Goal: Task Accomplishment & Management: Use online tool/utility

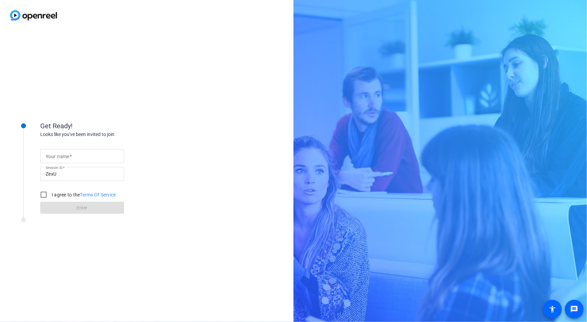
click at [61, 163] on mat-form-field "Your name" at bounding box center [82, 156] width 84 height 14
click at [64, 156] on mat-label "Your name" at bounding box center [58, 156] width 24 height 5
click at [64, 156] on input "Your name" at bounding box center [82, 156] width 73 height 8
type input "j"
type input "[PERSON_NAME]"
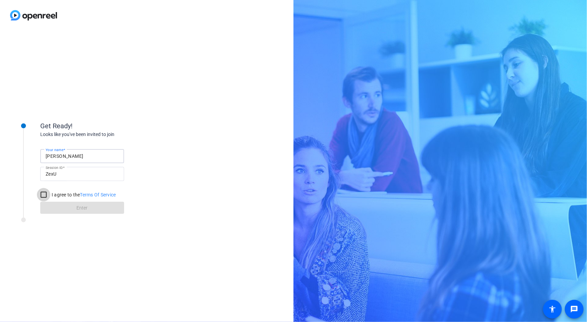
click at [48, 196] on input "I agree to the Terms Of Service" at bounding box center [43, 194] width 13 height 13
checkbox input "true"
click at [89, 208] on span at bounding box center [82, 208] width 84 height 16
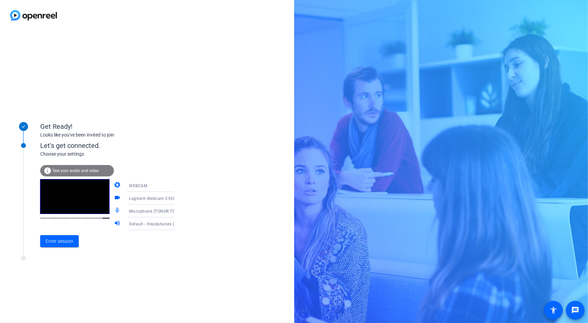
click at [177, 225] on icon at bounding box center [181, 224] width 8 height 8
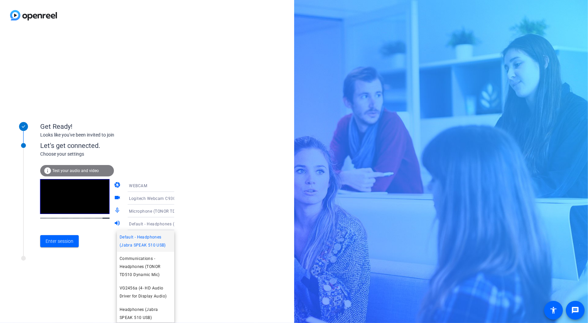
click at [170, 224] on div at bounding box center [294, 161] width 588 height 323
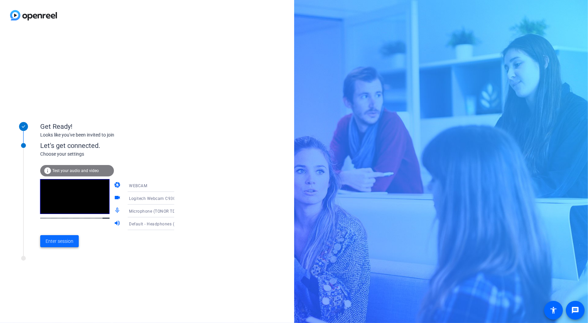
click at [61, 240] on span "Enter session" at bounding box center [60, 241] width 28 height 7
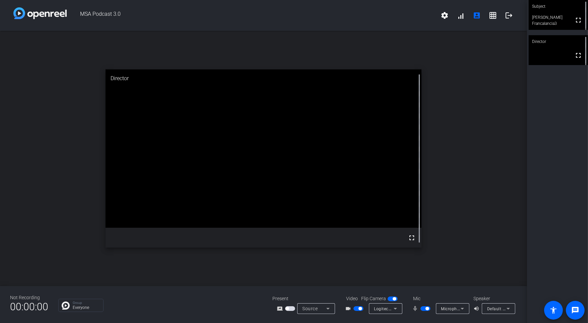
click at [510, 304] on icon at bounding box center [509, 308] width 8 height 8
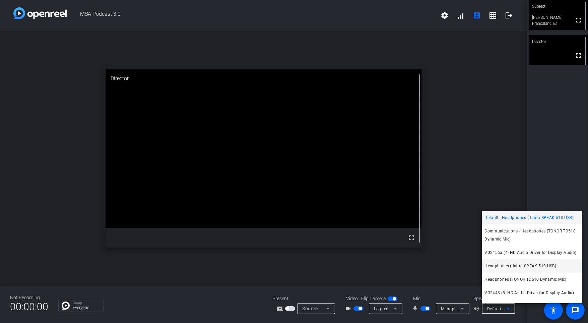
click at [546, 268] on span "Headphones (Jabra SPEAK 510 USB)" at bounding box center [521, 266] width 72 height 8
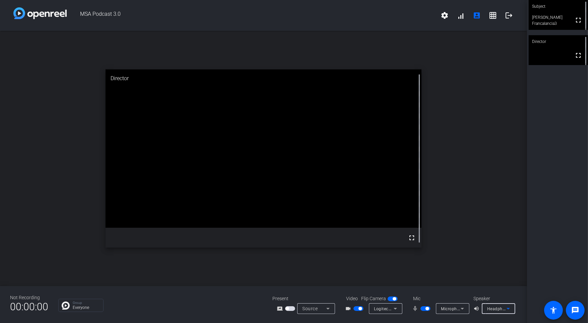
click at [509, 309] on icon at bounding box center [508, 309] width 3 height 2
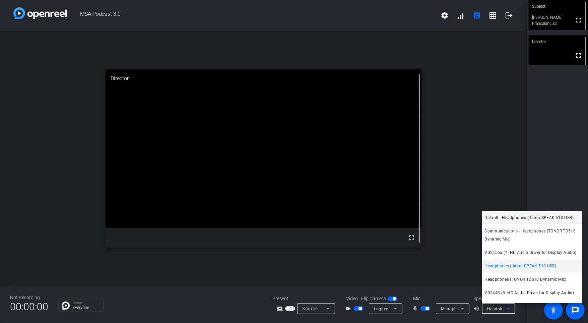
click at [541, 219] on span "Default - Headphones (Jabra SPEAK 510 USB)" at bounding box center [529, 218] width 89 height 8
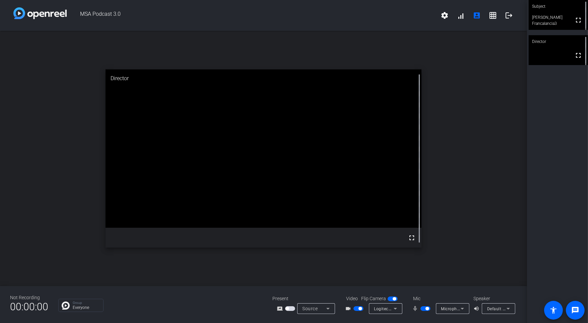
click at [477, 307] on mat-icon "volume_up" at bounding box center [478, 308] width 8 height 8
click at [511, 12] on mat-icon "logout" at bounding box center [509, 15] width 8 height 8
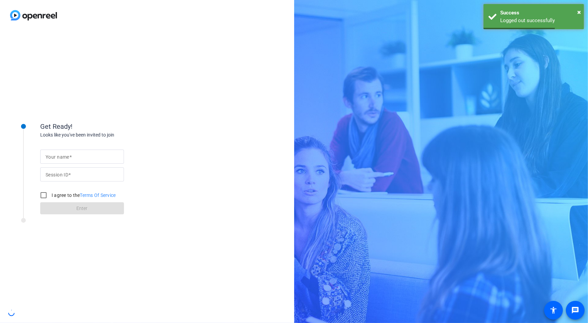
click at [83, 159] on input "Your name" at bounding box center [82, 157] width 73 height 8
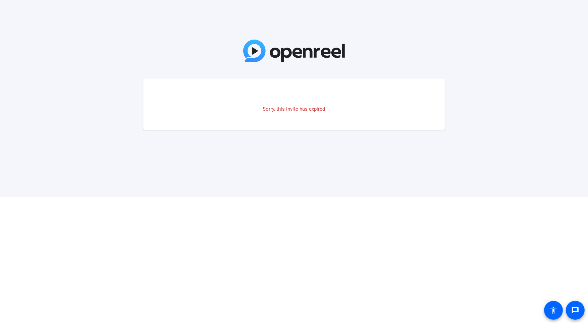
drag, startPoint x: 260, startPoint y: 55, endPoint x: 248, endPoint y: 46, distance: 14.6
click at [260, 55] on img at bounding box center [294, 51] width 102 height 22
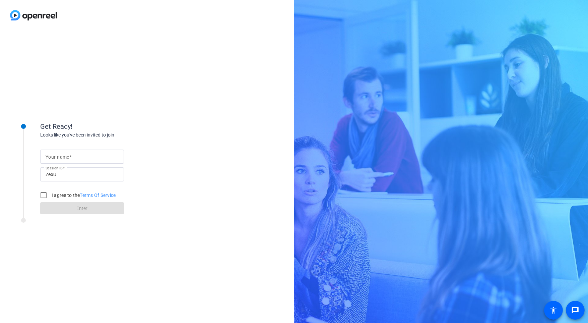
click at [79, 162] on div at bounding box center [82, 157] width 73 height 14
click at [81, 158] on input "Your name" at bounding box center [82, 157] width 73 height 8
type input "[PERSON_NAME]"
click at [39, 193] on input "I agree to the Terms Of Service" at bounding box center [43, 194] width 13 height 13
checkbox input "true"
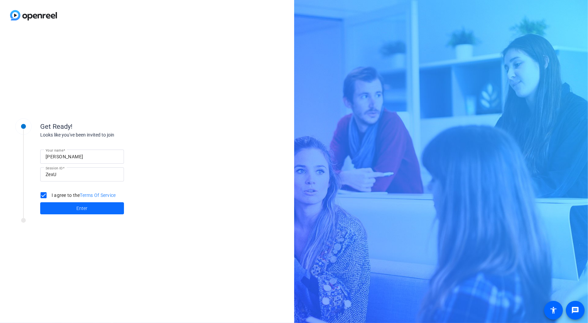
click at [66, 213] on span at bounding box center [82, 208] width 84 height 16
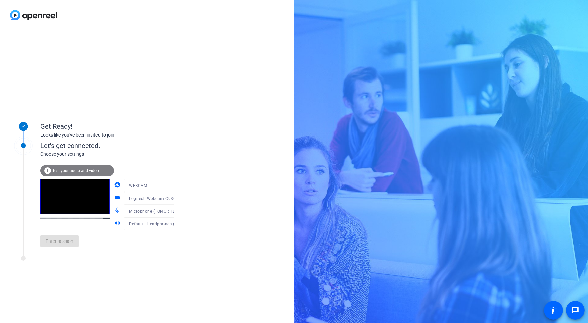
click at [158, 225] on mat-form-field "Default - Headphones (Jabra SPEAK 510 USB)" at bounding box center [156, 223] width 64 height 13
click at [168, 224] on div at bounding box center [156, 220] width 64 height 7
click at [179, 224] on icon at bounding box center [180, 224] width 3 height 2
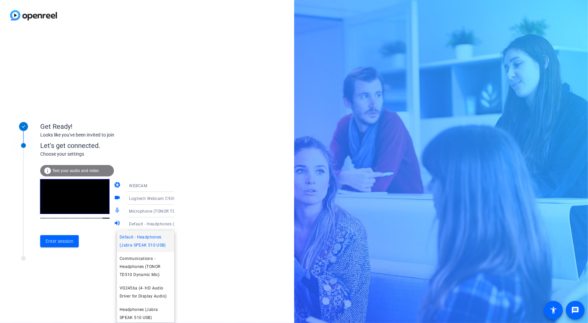
click at [168, 224] on div at bounding box center [294, 161] width 588 height 323
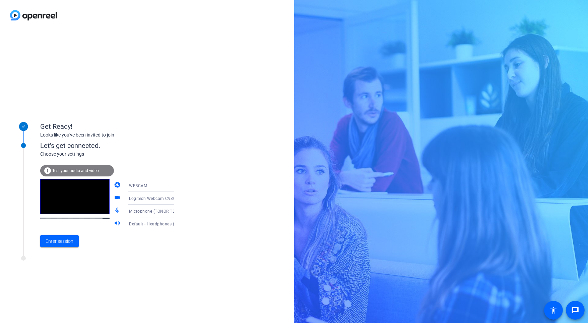
click at [73, 171] on span "Test your audio and video" at bounding box center [75, 170] width 47 height 5
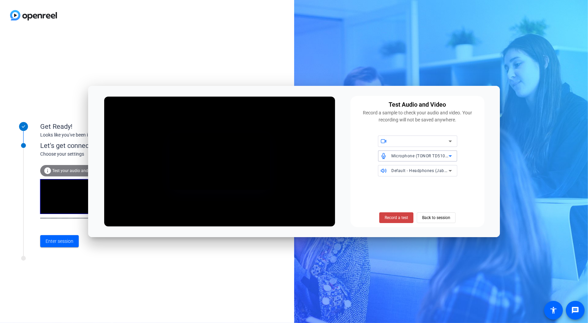
click at [429, 159] on div "Microphone (TONOR TD510 Dynamic Mic)" at bounding box center [420, 156] width 57 height 8
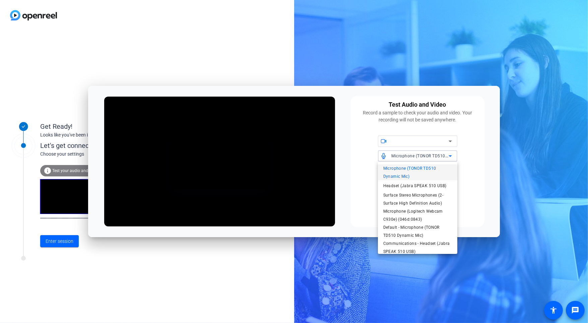
click at [429, 159] on div at bounding box center [294, 161] width 588 height 323
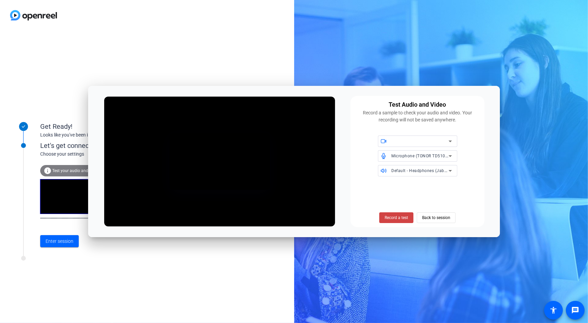
click at [424, 170] on span "Default - Headphones (Jabra SPEAK 510 USB)" at bounding box center [437, 170] width 91 height 5
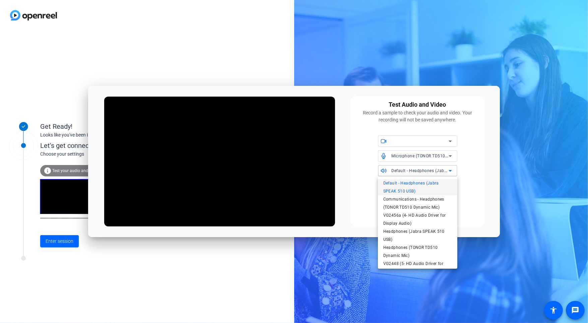
click at [424, 170] on div at bounding box center [294, 161] width 588 height 323
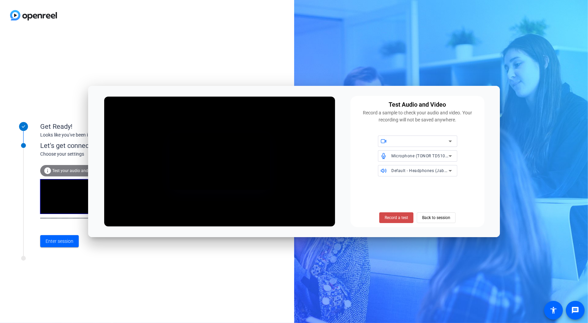
click at [396, 217] on span "Record a test" at bounding box center [396, 218] width 23 height 6
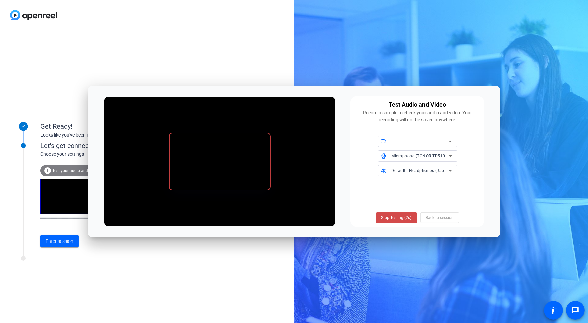
click at [410, 220] on span "Stop Testing (2s)" at bounding box center [397, 218] width 31 height 6
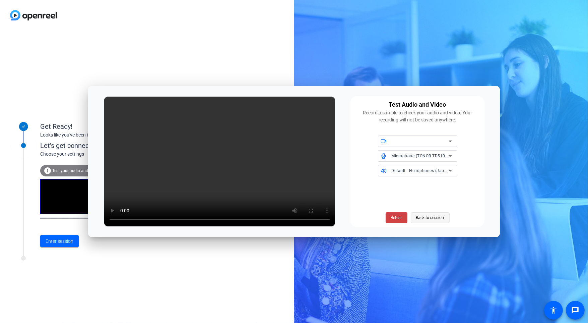
click at [440, 218] on span "Back to session" at bounding box center [430, 217] width 28 height 13
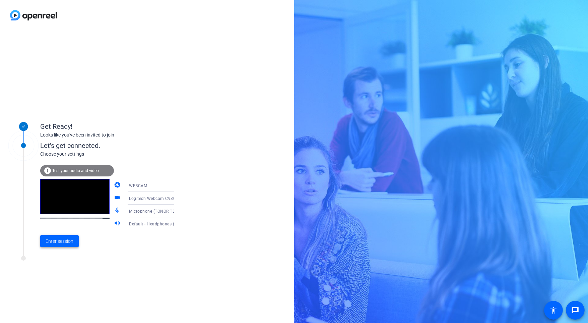
click at [53, 242] on span "Enter session" at bounding box center [60, 241] width 28 height 7
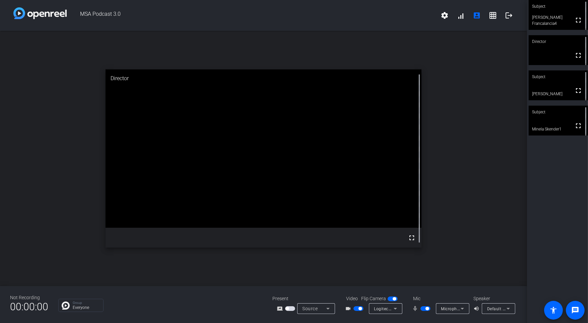
click at [460, 308] on icon at bounding box center [463, 308] width 8 height 8
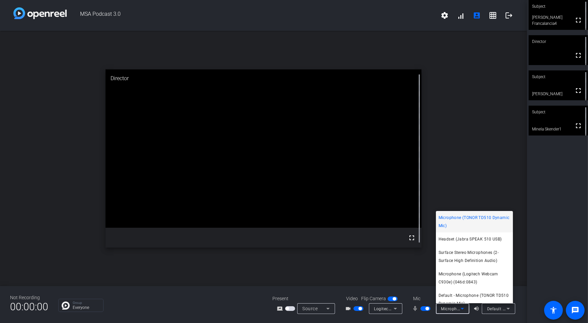
click at [460, 308] on div at bounding box center [294, 161] width 588 height 323
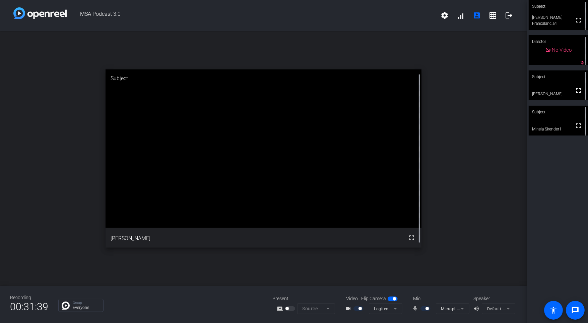
click at [468, 210] on div "open_in_new Subject fullscreen [PERSON_NAME]" at bounding box center [263, 158] width 527 height 255
click at [494, 161] on div "open_in_new Subject fullscreen [PERSON_NAME]" at bounding box center [263, 158] width 527 height 255
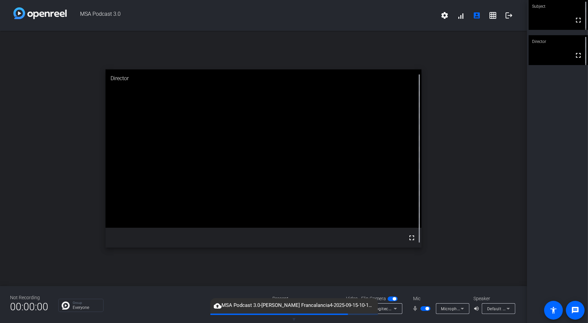
drag, startPoint x: 396, startPoint y: 298, endPoint x: 435, endPoint y: 313, distance: 41.0
click at [396, 298] on span "button" at bounding box center [393, 298] width 10 height 5
click at [426, 306] on span "button" at bounding box center [426, 308] width 10 height 5
